Goal: Information Seeking & Learning: Learn about a topic

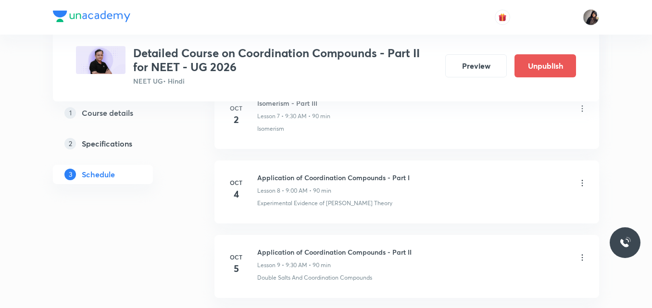
scroll to position [1173, 0]
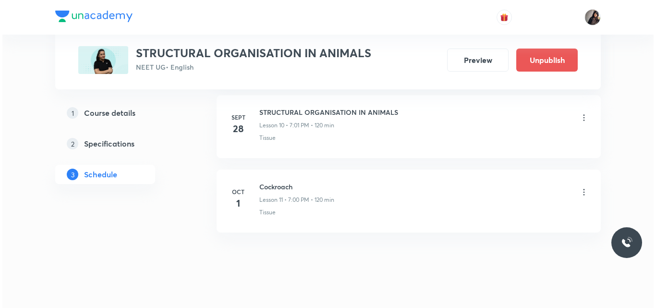
scroll to position [1236, 0]
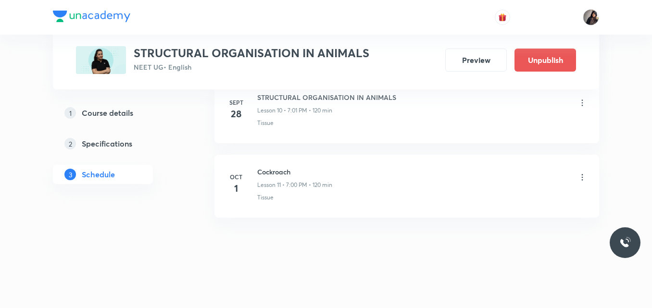
click at [582, 177] on icon at bounding box center [581, 177] width 1 height 6
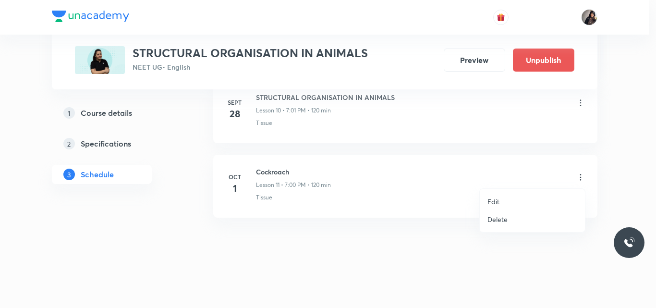
click at [498, 201] on p "Edit" at bounding box center [494, 202] width 12 height 10
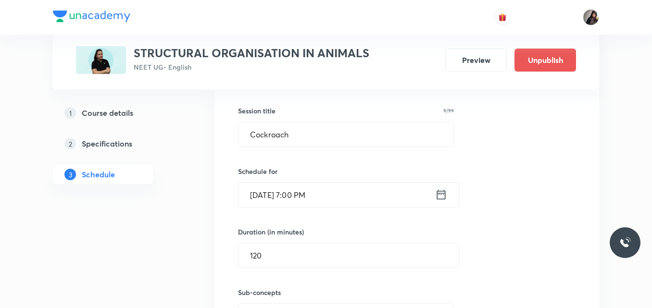
scroll to position [988, 0]
click at [298, 198] on input "Oct 1, 2025, 7:00 PM" at bounding box center [336, 195] width 197 height 25
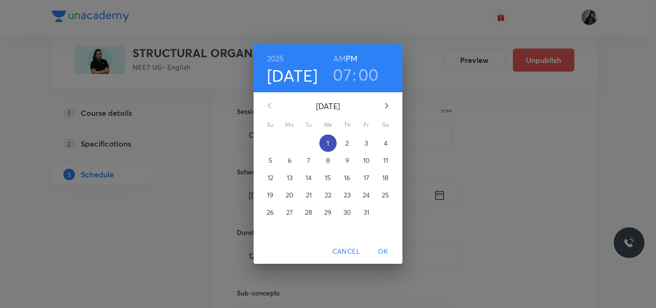
click at [326, 145] on span "1" at bounding box center [328, 143] width 17 height 10
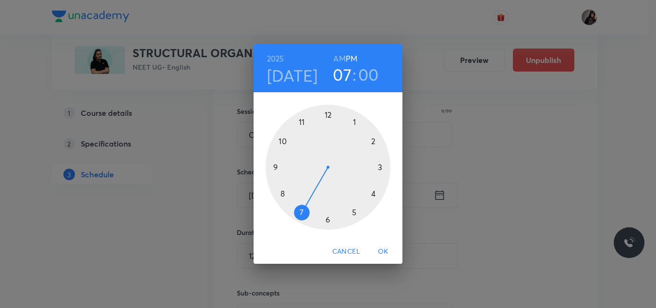
click at [327, 221] on div at bounding box center [328, 167] width 125 height 125
click at [383, 249] on span "OK" at bounding box center [383, 252] width 23 height 12
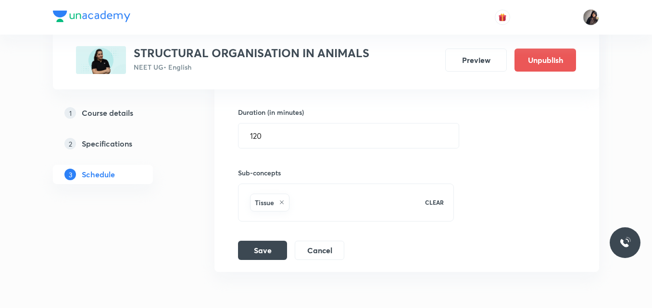
scroll to position [1108, 0]
click at [278, 136] on input "120" at bounding box center [348, 135] width 220 height 25
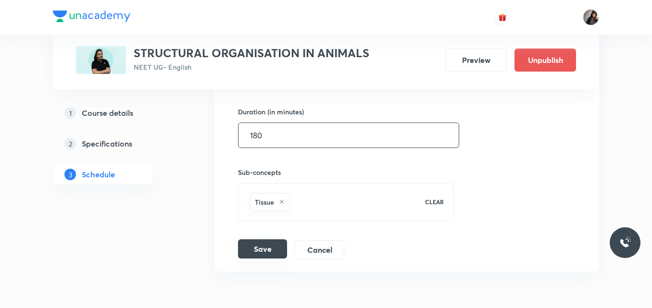
type input "180"
click at [269, 243] on button "Save" at bounding box center [262, 248] width 49 height 19
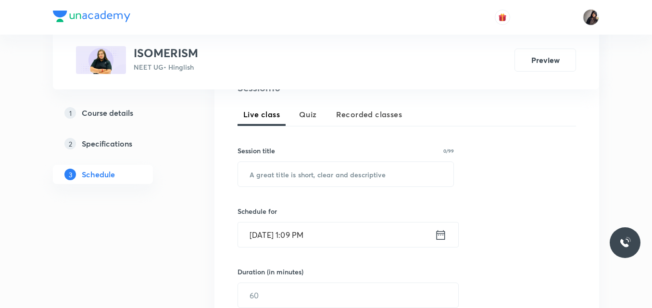
scroll to position [205, 0]
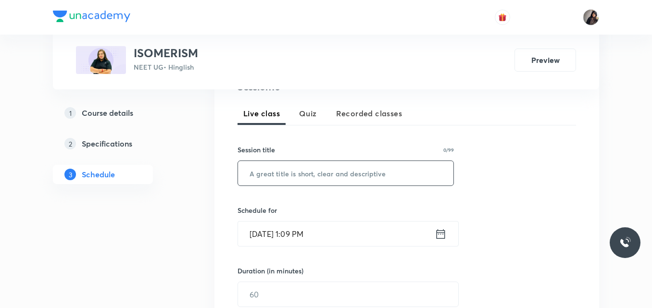
paste input "optical isomerism -7"
click at [309, 177] on input "text" at bounding box center [345, 173] width 215 height 25
type input "optical isomerism -7"
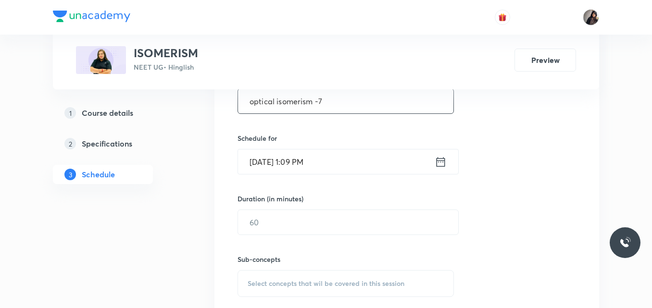
scroll to position [277, 0]
click at [297, 163] on input "Oct 1, 2025, 1:09 PM" at bounding box center [336, 161] width 197 height 25
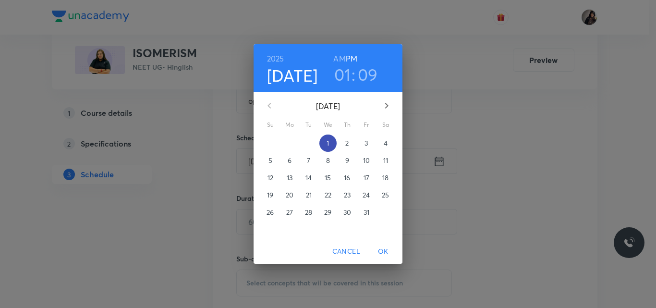
click at [328, 146] on p "1" at bounding box center [328, 143] width 2 height 10
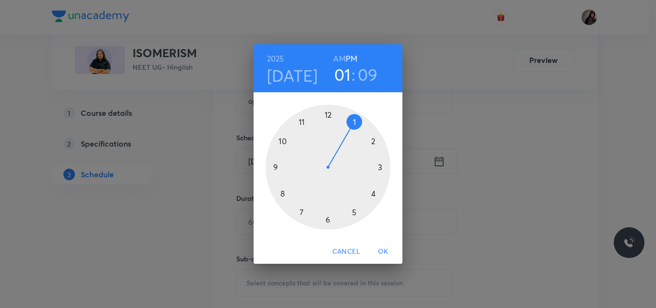
click at [300, 214] on div at bounding box center [328, 167] width 125 height 125
click at [374, 196] on div at bounding box center [328, 167] width 125 height 125
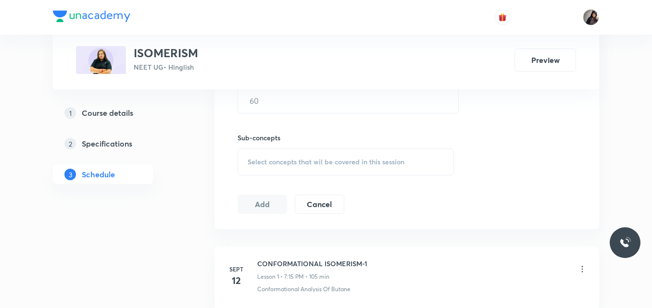
scroll to position [399, 0]
click at [313, 104] on input "text" at bounding box center [348, 100] width 220 height 25
type input "100"
click at [270, 163] on span "Select concepts that wil be covered in this session" at bounding box center [325, 162] width 157 height 8
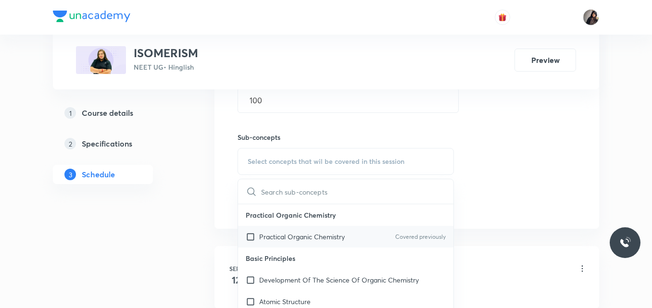
click at [290, 233] on p "Practical Organic Chemistry" at bounding box center [302, 237] width 86 height 10
checkbox input "true"
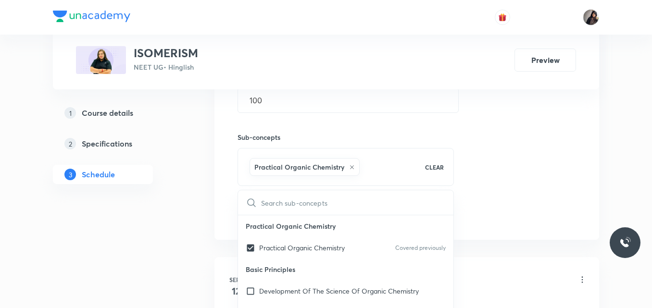
scroll to position [425, 0]
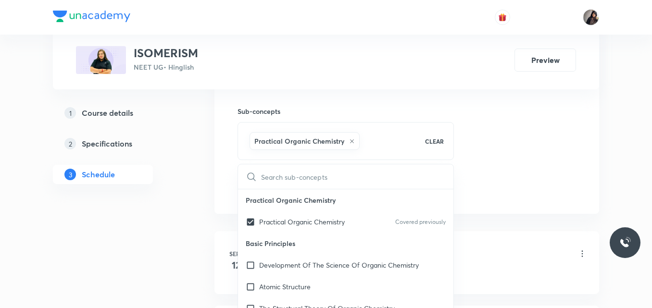
click at [478, 179] on div "Session 10 Live class Quiz Recorded classes Session title 20/99 optical isomeri…" at bounding box center [406, 29] width 338 height 339
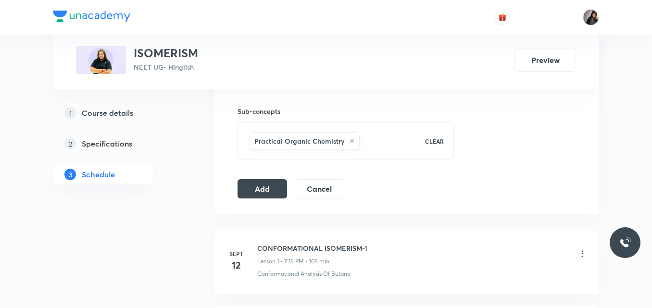
click at [246, 199] on div "Session 10 Live class Quiz Recorded classes Session title 20/99 optical isomeri…" at bounding box center [406, 29] width 384 height 370
click at [251, 193] on button "Add" at bounding box center [261, 187] width 49 height 19
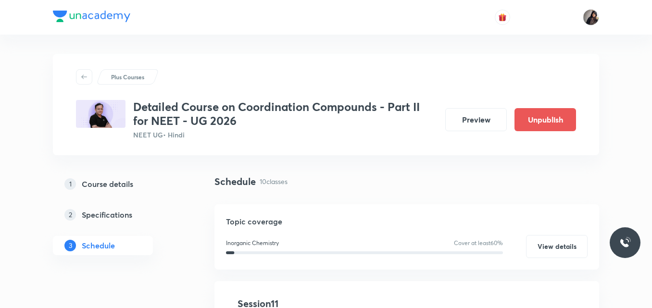
click at [85, 74] on icon at bounding box center [84, 77] width 8 height 8
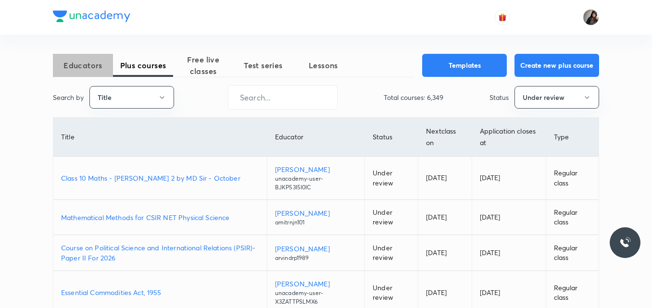
click at [93, 71] on span "Educators" at bounding box center [83, 66] width 60 height 12
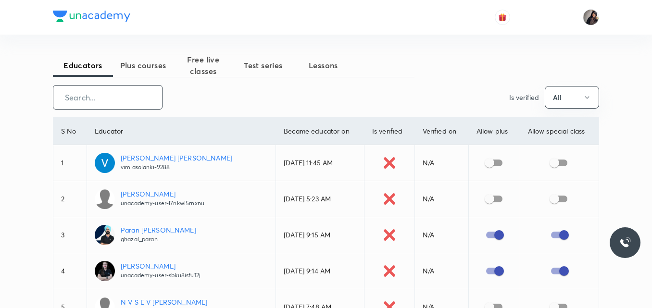
click at [116, 98] on input "text" at bounding box center [107, 97] width 109 height 25
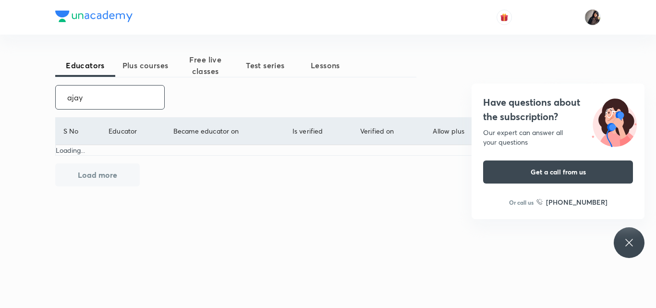
type input "ajay"
click at [631, 243] on icon at bounding box center [630, 243] width 12 height 12
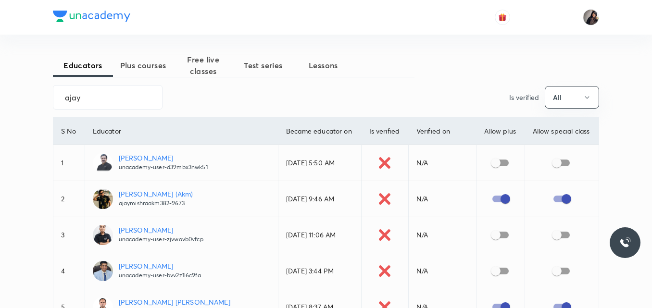
click at [149, 194] on p "Ajay Mishra (Akm)" at bounding box center [156, 194] width 74 height 10
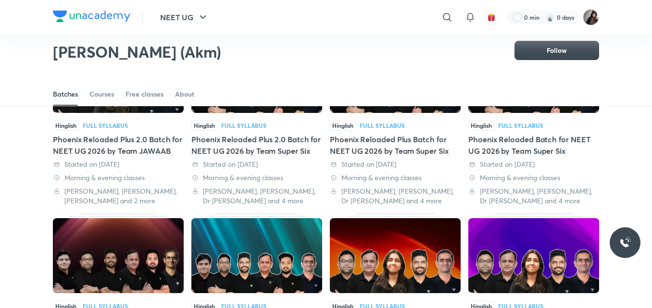
scroll to position [119, 0]
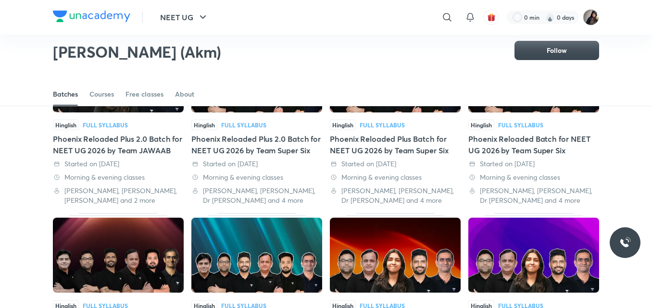
click at [134, 142] on div "Phoenix Reloaded Plus 2.0 Batch for NEET UG 2026 by Team JAWAAB" at bounding box center [118, 144] width 131 height 23
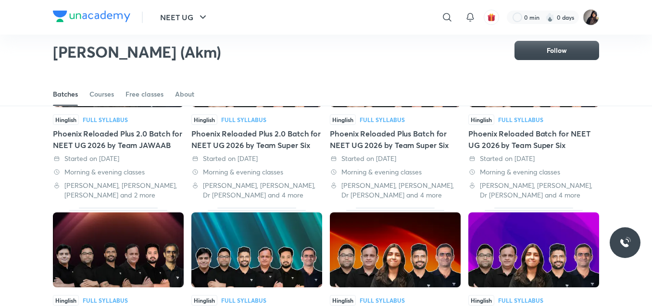
scroll to position [127, 0]
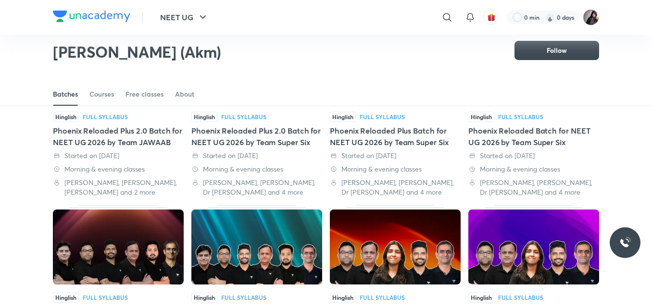
click at [261, 138] on div "Phoenix Reloaded Plus 2.0 Batch for NEET UG 2026 by Team Super Six" at bounding box center [256, 136] width 131 height 23
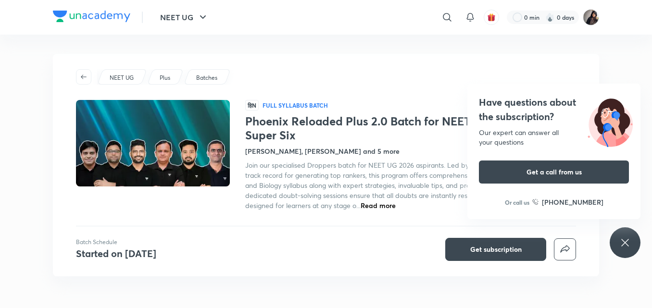
click at [368, 56] on div "NEET UG Plus Batches हिN Full Syllabus Batch Phoenix Reloaded Plus 2.0 Batch fo…" at bounding box center [326, 165] width 546 height 223
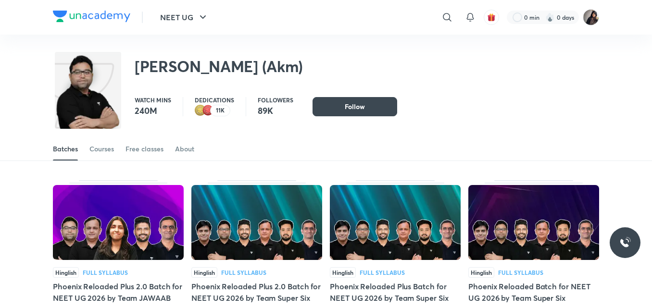
scroll to position [92, 0]
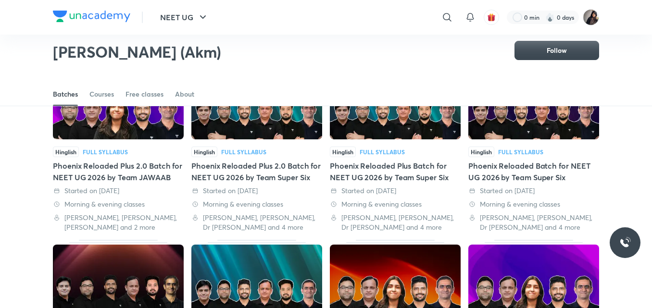
click at [369, 170] on div "Phoenix Reloaded Plus Batch for NEET UG 2026 by Team Super Six" at bounding box center [395, 171] width 131 height 23
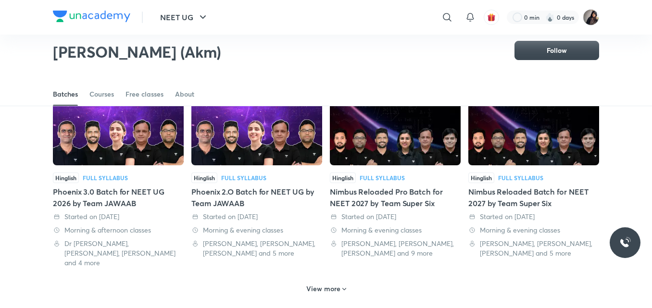
scroll to position [439, 0]
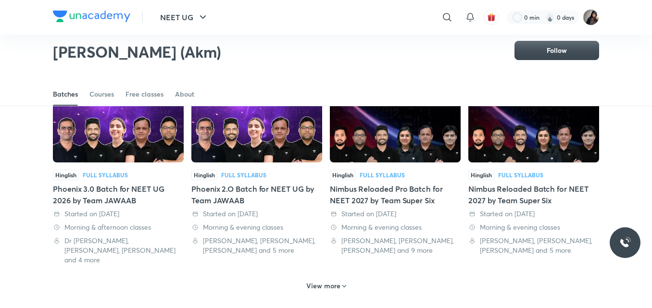
click at [151, 183] on div "Phoenix 3.0 Batch for NEET UG 2026 by Team JAWAAB" at bounding box center [118, 194] width 131 height 23
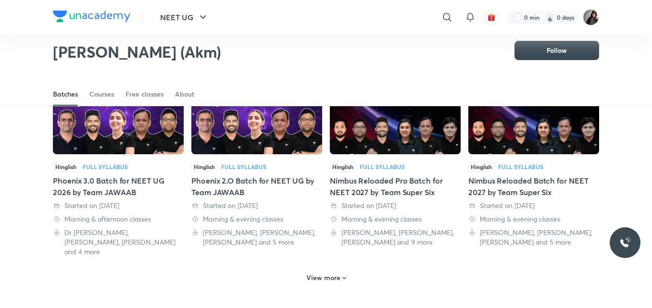
scroll to position [452, 0]
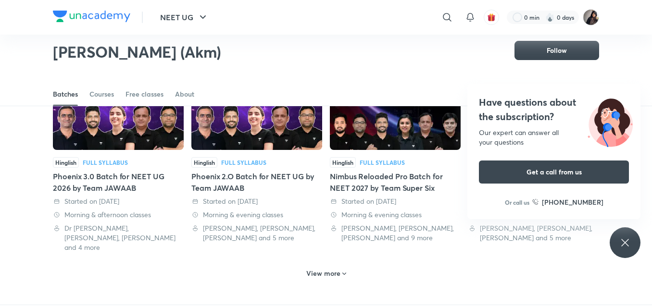
click at [633, 246] on div "Have questions about the subscription? Our expert can answer all your questions…" at bounding box center [624, 242] width 31 height 31
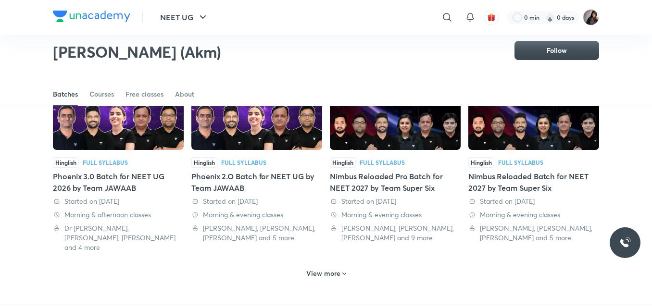
click at [260, 171] on div "Phoenix 2.O Batch for NEET UG by Team JAWAAB" at bounding box center [256, 182] width 131 height 23
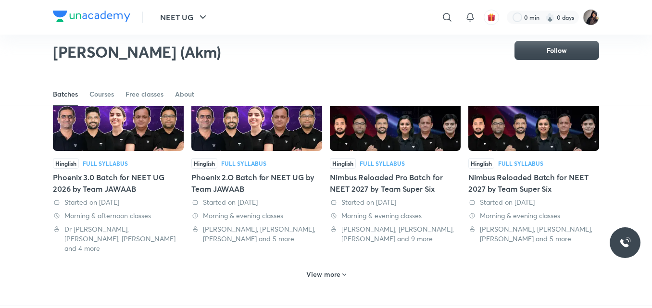
scroll to position [451, 0]
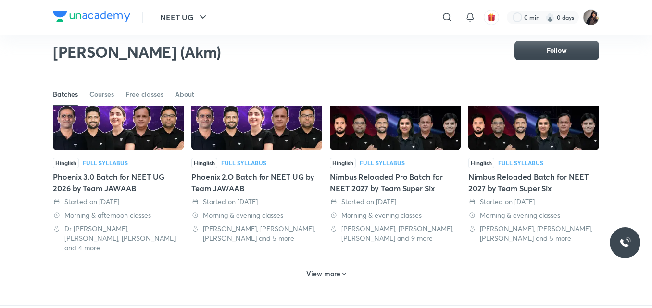
click at [316, 269] on h6 "View more" at bounding box center [323, 274] width 34 height 10
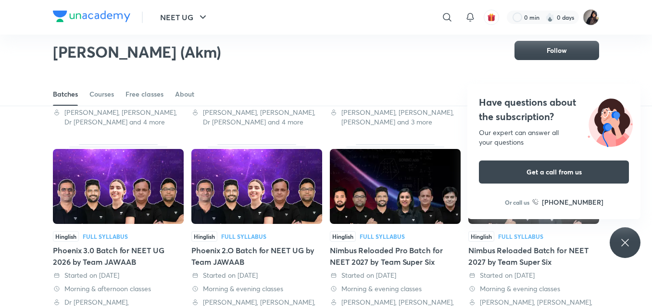
scroll to position [378, 0]
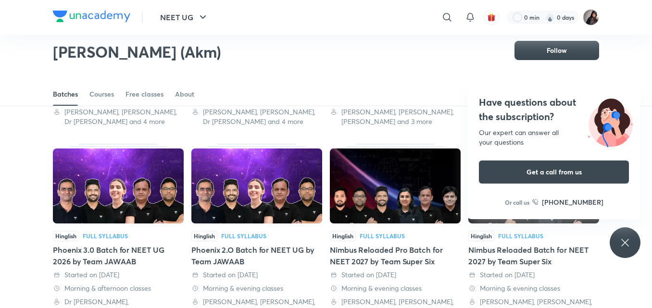
click at [94, 244] on div "Phoenix 3.0 Batch for NEET UG 2026 by Team JAWAAB" at bounding box center [118, 255] width 131 height 23
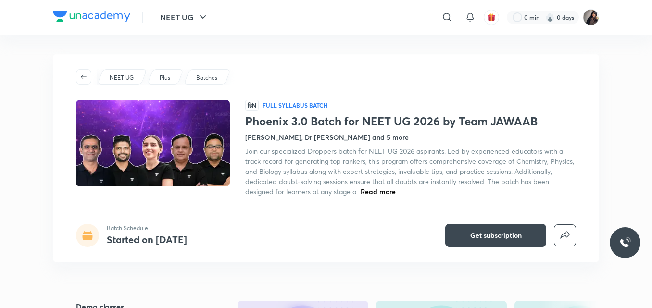
scroll to position [81, 0]
